Goal: Task Accomplishment & Management: Use online tool/utility

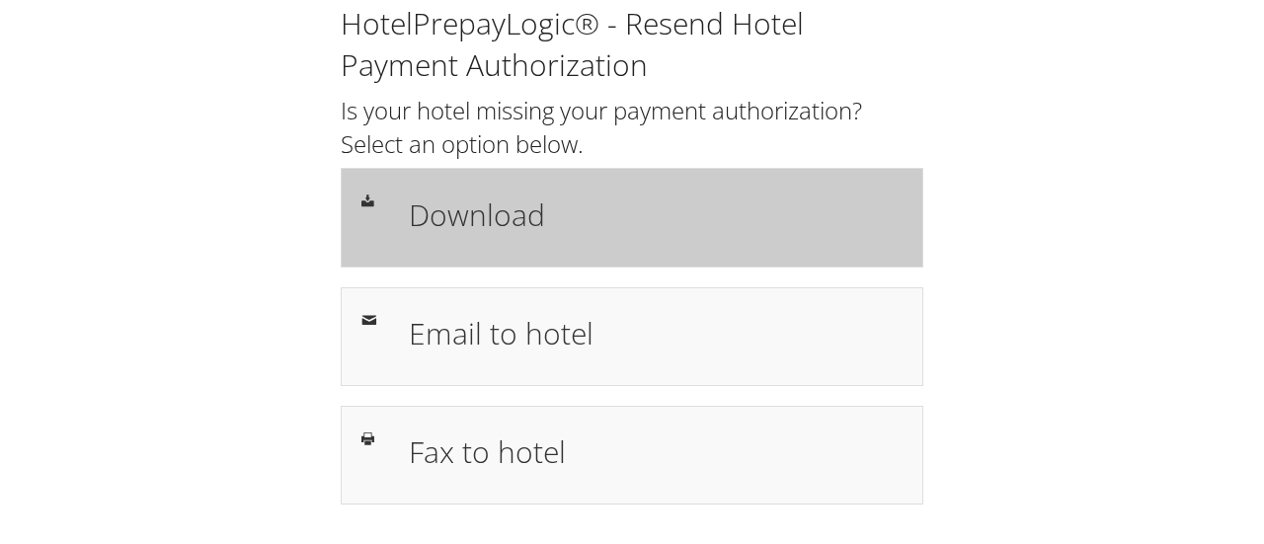
click at [739, 222] on h1 "Download" at bounding box center [656, 215] width 494 height 44
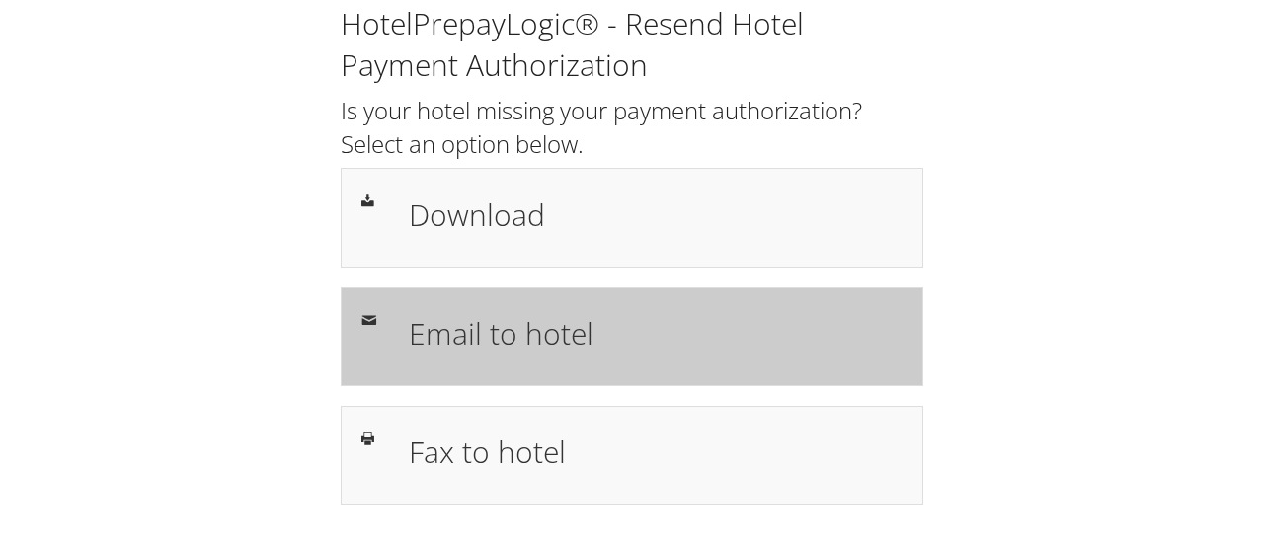
click at [529, 311] on h1 "Email to hotel" at bounding box center [656, 333] width 494 height 44
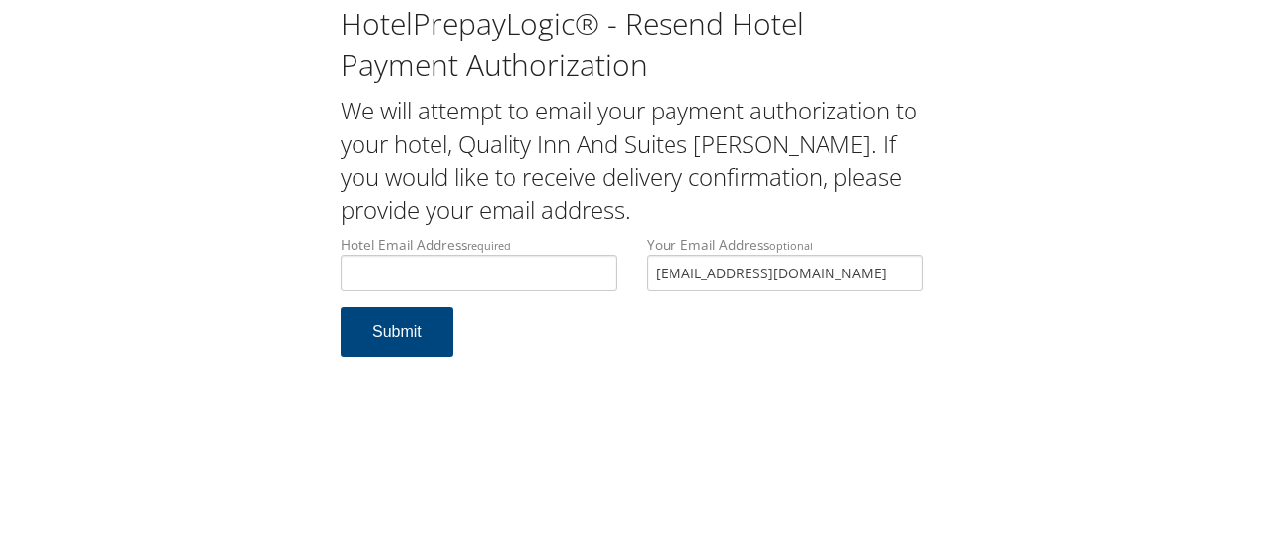
click at [474, 295] on div "Hotel Email Address required Hotel email address is required" at bounding box center [479, 271] width 306 height 72
click at [448, 275] on input "Hotel Email Address required" at bounding box center [479, 273] width 276 height 37
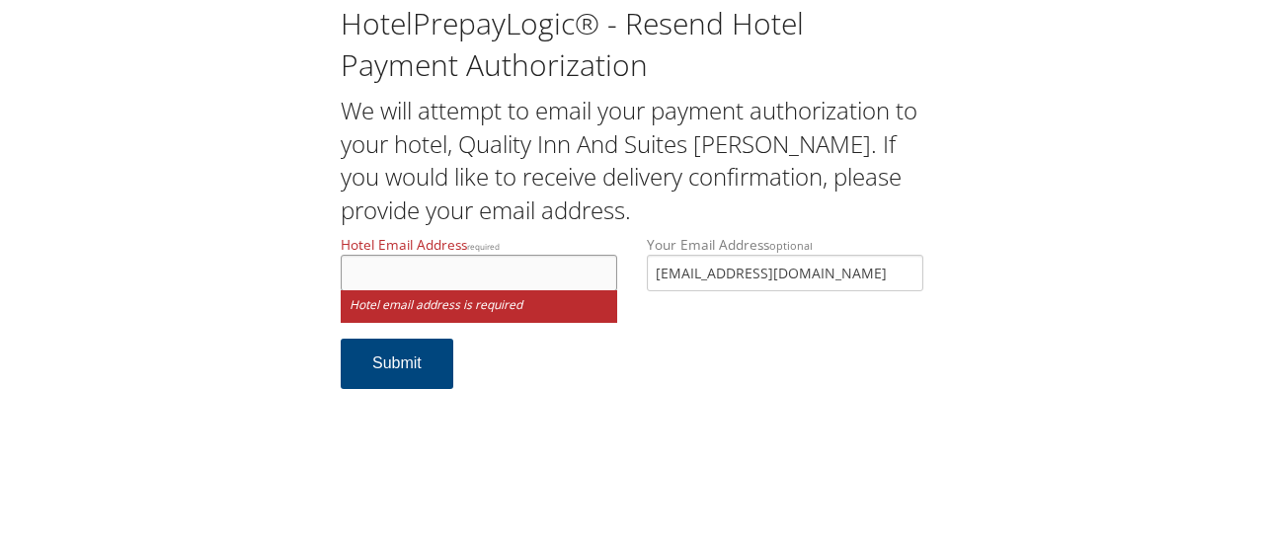
click at [457, 272] on input "Hotel Email Address required" at bounding box center [479, 273] width 276 height 37
click at [264, 283] on div "HotelPrepayLogic® - Resend Hotel Payment Authorization We will attempt to email…" at bounding box center [632, 204] width 1224 height 409
click at [394, 260] on input "Hotel Email Address required" at bounding box center [479, 273] width 276 height 37
click at [456, 264] on input "Hotel Email Address required" at bounding box center [479, 273] width 276 height 37
click at [492, 268] on input "newberryqualityinn" at bounding box center [479, 273] width 276 height 37
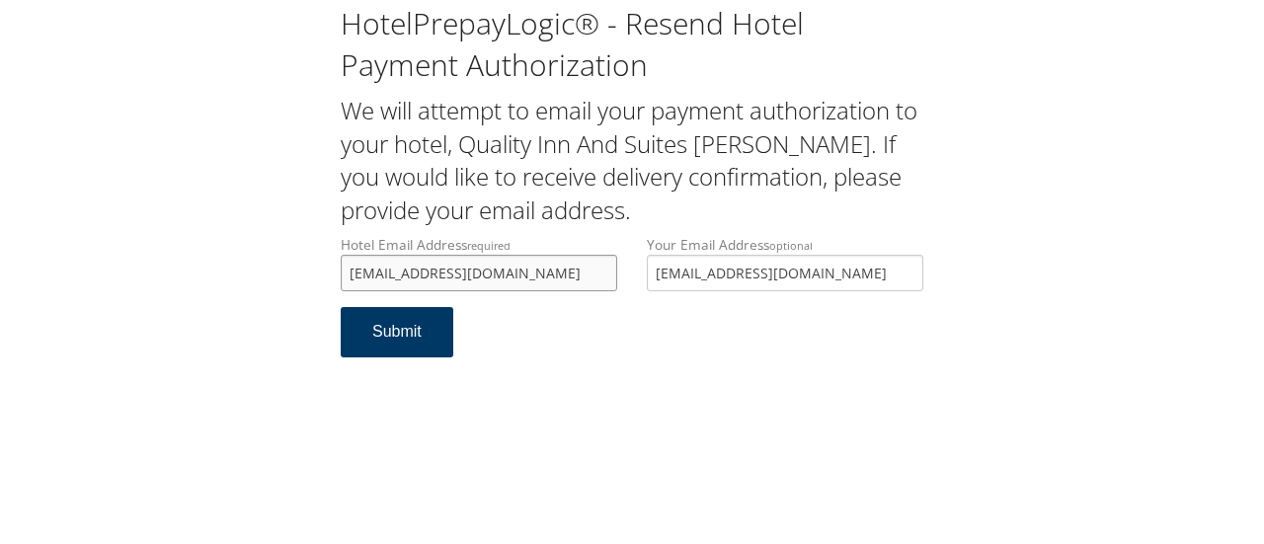
type input "newberryqualityinnm28@outlook.com"
click at [373, 341] on button "Submit" at bounding box center [397, 332] width 113 height 50
